Goal: Task Accomplishment & Management: Manage account settings

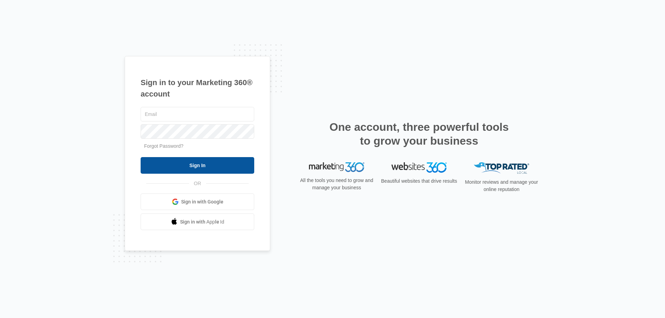
type input "[EMAIL_ADDRESS][DOMAIN_NAME]"
click at [248, 170] on input "Sign In" at bounding box center [198, 165] width 114 height 17
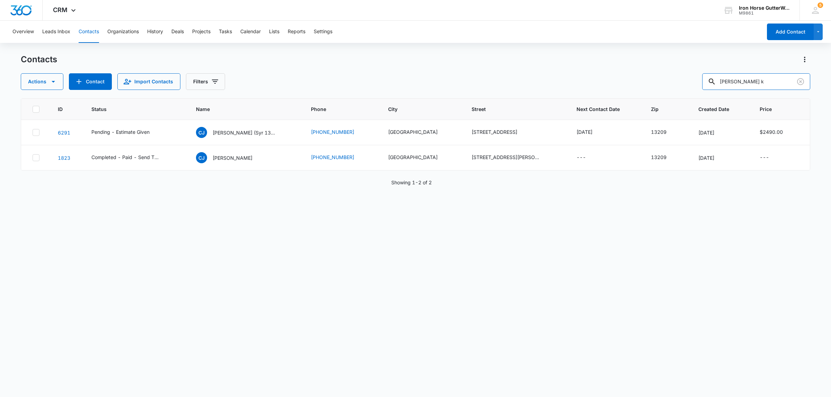
drag, startPoint x: 763, startPoint y: 83, endPoint x: 687, endPoint y: 92, distance: 75.6
click at [687, 92] on div "Contacts Actions Contact Import Contacts Filters [PERSON_NAME] k ID Status Name…" at bounding box center [415, 225] width 789 height 343
type input "[PERSON_NAME]"
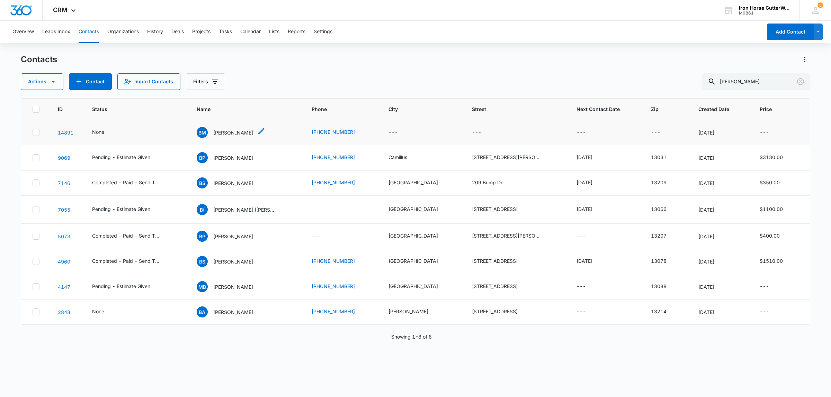
click at [235, 135] on p "[PERSON_NAME]" at bounding box center [233, 132] width 40 height 7
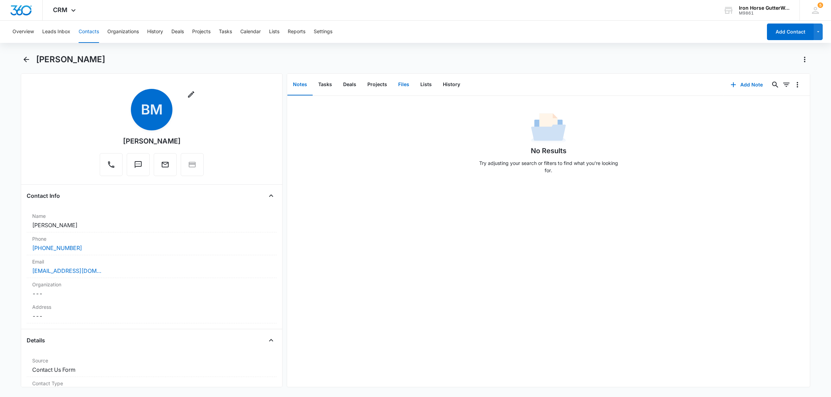
click at [396, 85] on button "Files" at bounding box center [404, 84] width 22 height 21
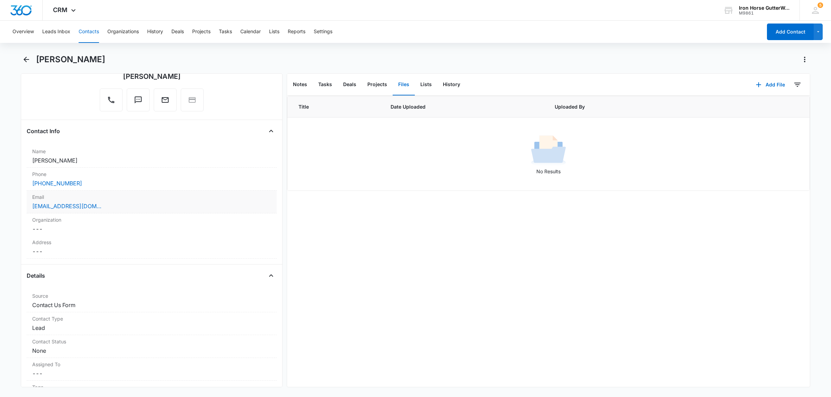
scroll to position [59, 0]
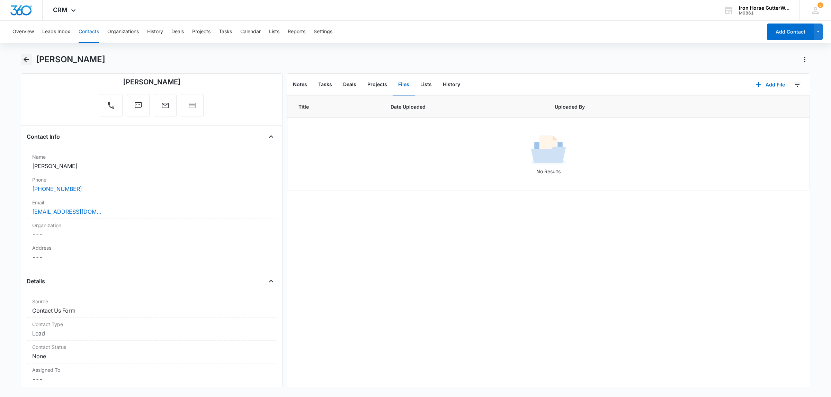
click at [25, 62] on icon "Back" at bounding box center [26, 59] width 8 height 8
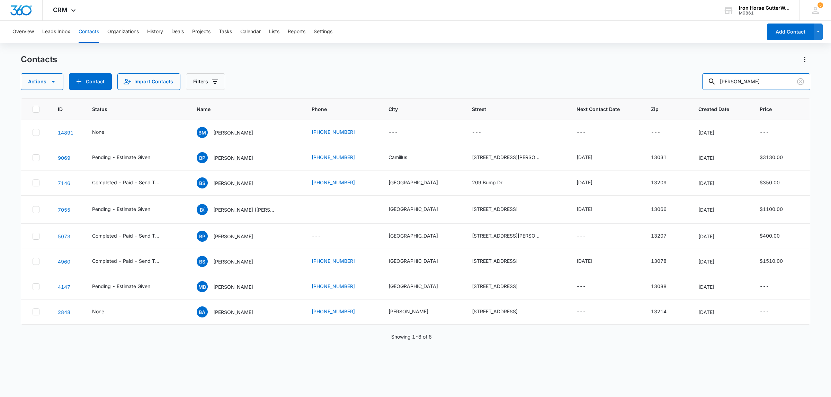
drag, startPoint x: 753, startPoint y: 80, endPoint x: 702, endPoint y: 89, distance: 52.4
click at [702, 89] on div "Actions Contact Import Contacts Filters [PERSON_NAME]" at bounding box center [415, 81] width 789 height 17
type input "mcgraw"
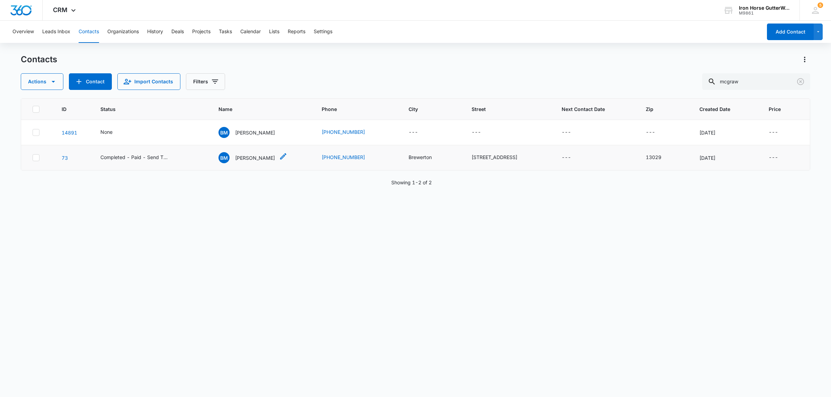
click at [249, 161] on p "[PERSON_NAME]" at bounding box center [255, 157] width 40 height 7
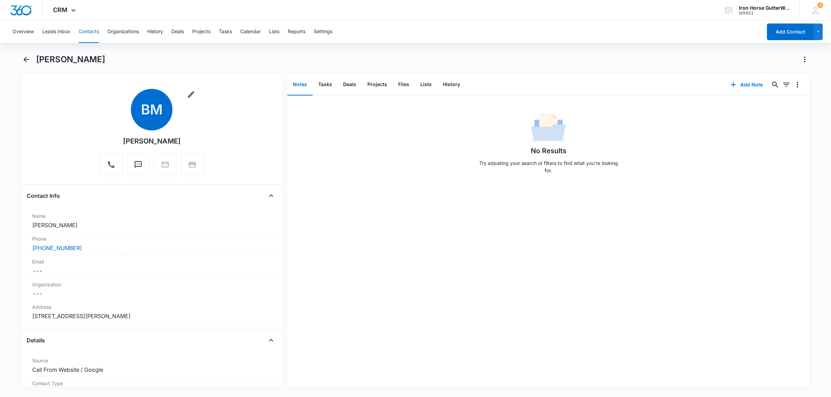
scroll to position [43, 0]
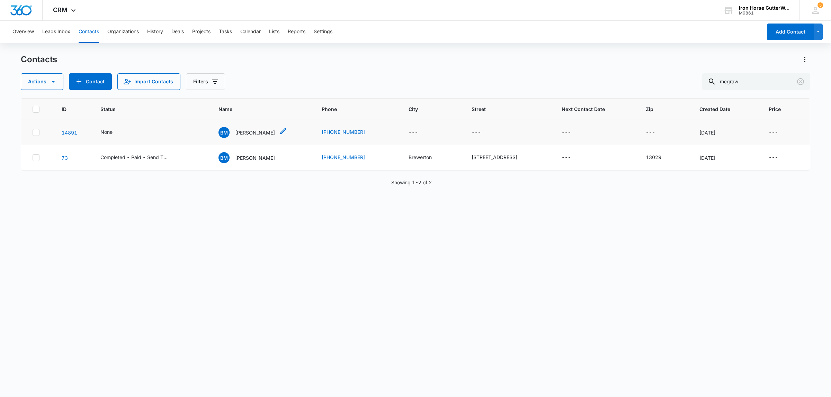
click at [254, 130] on p "[PERSON_NAME]" at bounding box center [255, 132] width 40 height 7
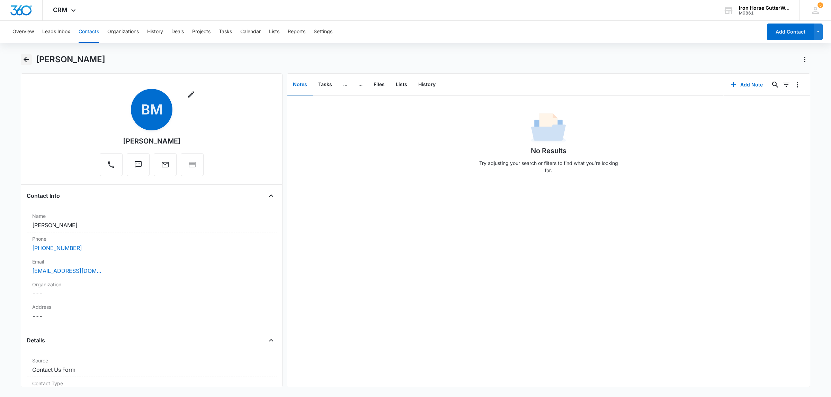
click at [21, 57] on button "Back" at bounding box center [26, 59] width 11 height 11
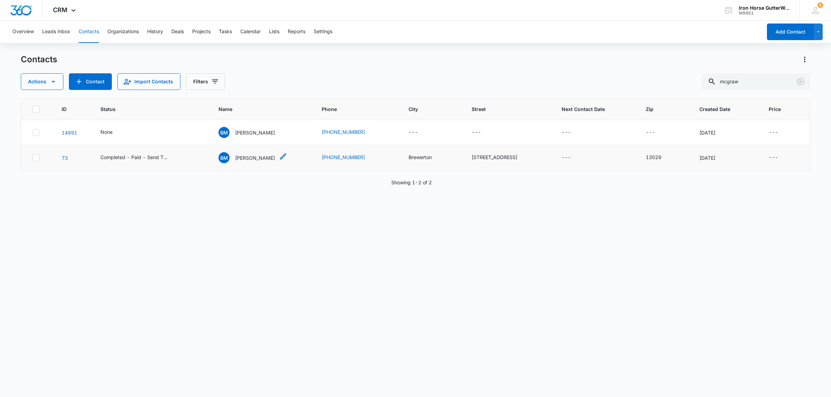
click at [250, 161] on p "[PERSON_NAME]" at bounding box center [255, 157] width 40 height 7
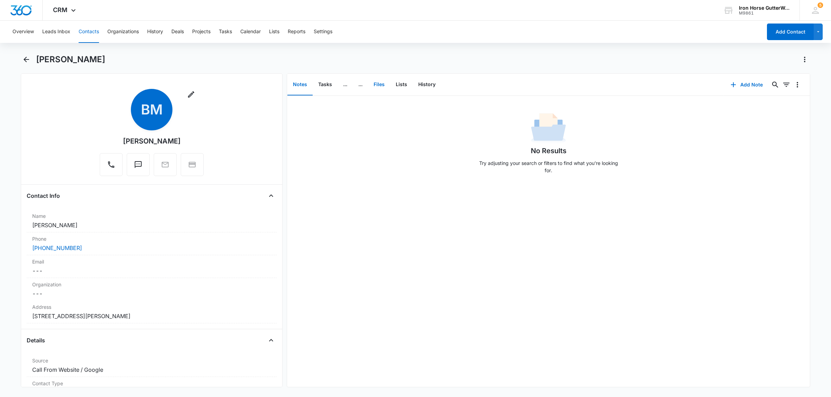
click at [380, 87] on button "Files" at bounding box center [379, 84] width 22 height 21
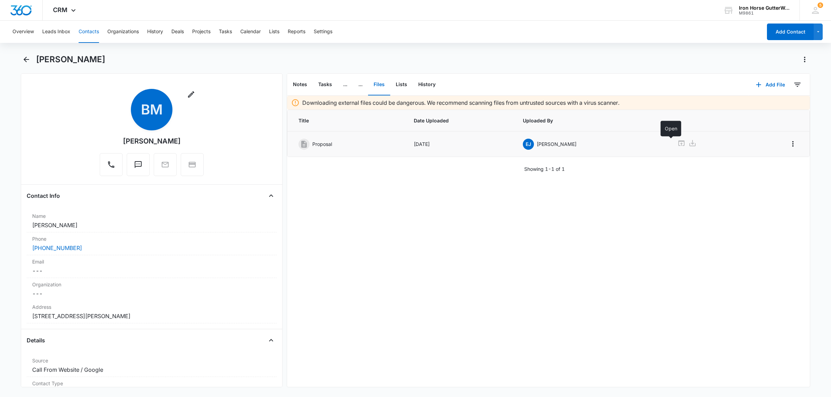
click at [677, 143] on icon at bounding box center [681, 143] width 8 height 8
click at [27, 51] on div "Overview Leads Inbox Contacts Organizations History Deals Projects Tasks Calend…" at bounding box center [415, 208] width 831 height 375
click at [27, 57] on icon "Back" at bounding box center [26, 59] width 8 height 8
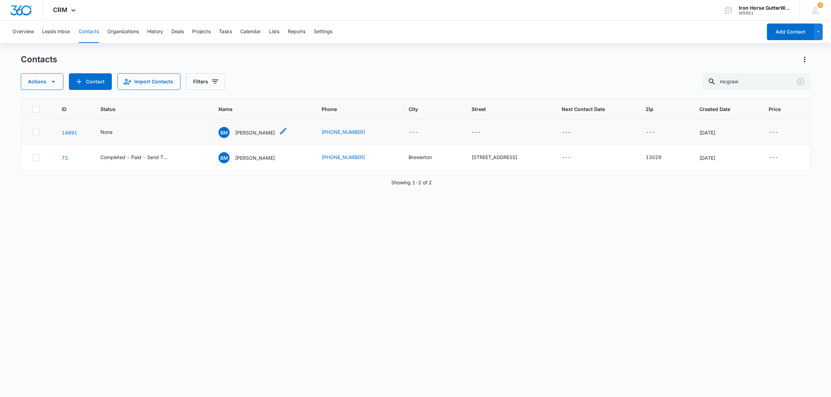
click at [248, 136] on p "[PERSON_NAME]" at bounding box center [255, 132] width 40 height 7
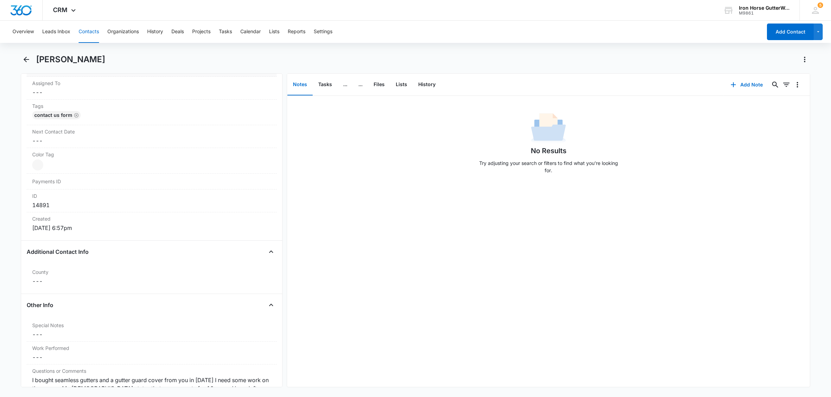
scroll to position [492, 0]
